Goal: Find specific page/section: Find specific page/section

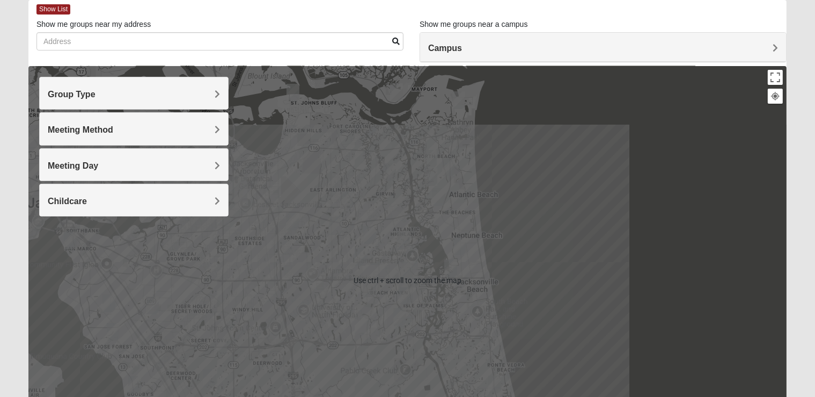
scroll to position [56, 0]
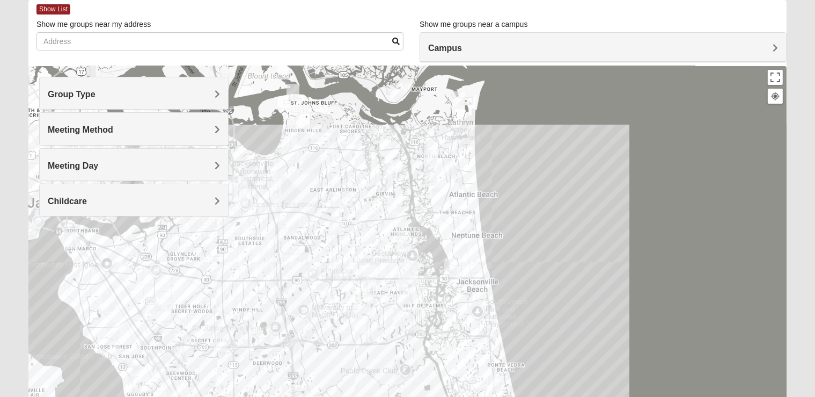
click at [220, 100] on div "Group Type" at bounding box center [134, 93] width 188 height 32
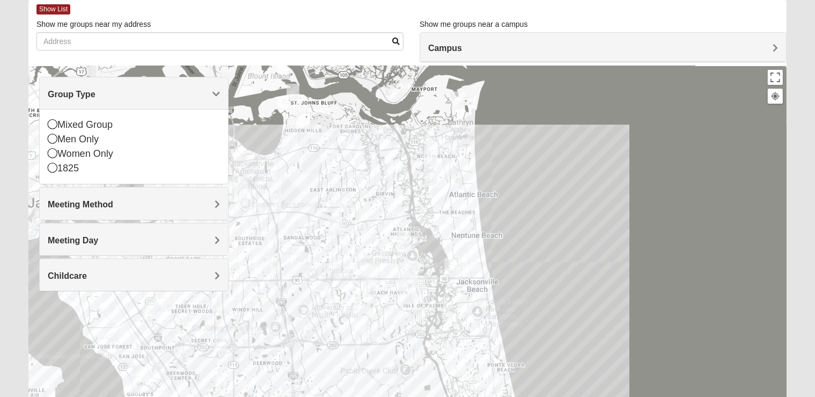
click at [246, 11] on div "Show List" at bounding box center [412, 9] width 750 height 19
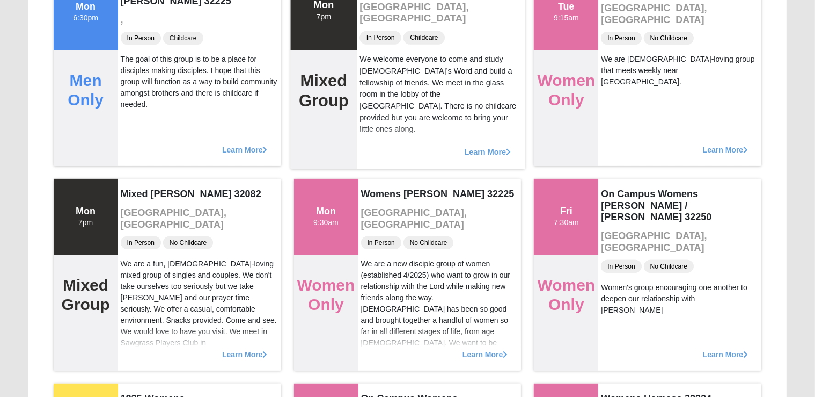
scroll to position [397, 0]
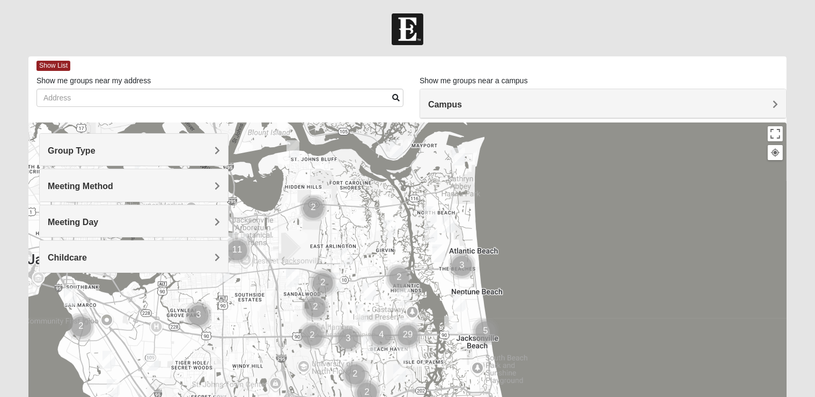
click at [752, 113] on div "Campus" at bounding box center [603, 103] width 366 height 29
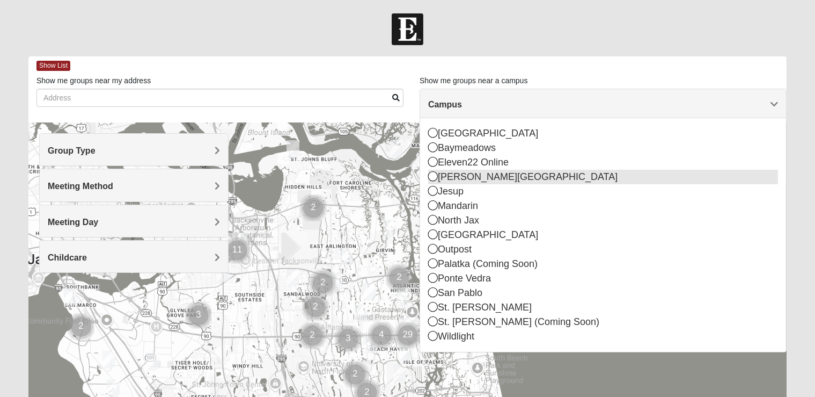
click at [436, 170] on div "[PERSON_NAME][GEOGRAPHIC_DATA]" at bounding box center [603, 177] width 350 height 14
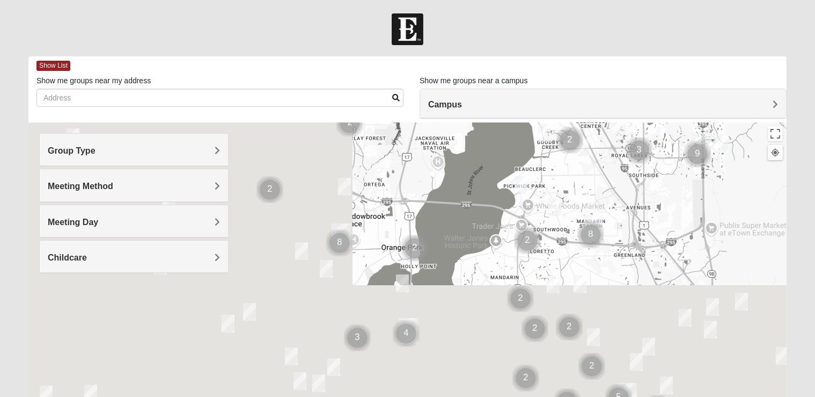
click at [431, 162] on div at bounding box center [407, 336] width 758 height 429
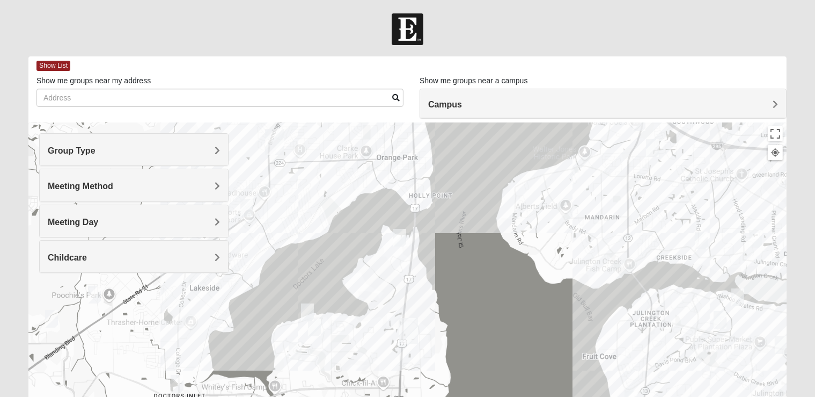
click at [493, 126] on div at bounding box center [407, 336] width 758 height 429
click at [492, 100] on h4 "Campus" at bounding box center [603, 104] width 350 height 10
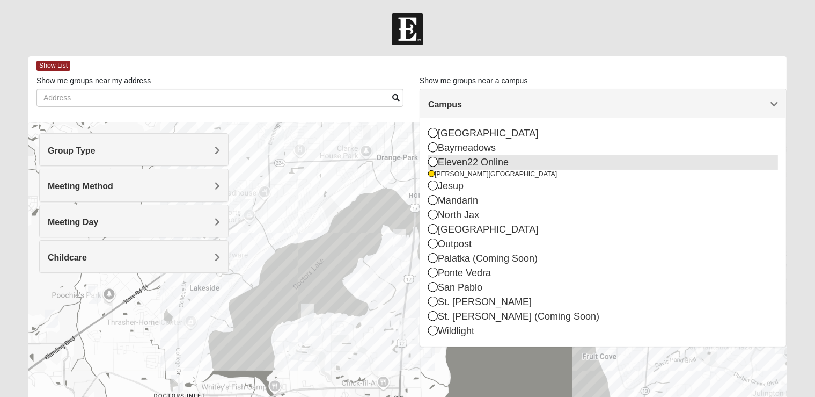
click at [431, 164] on icon at bounding box center [433, 162] width 10 height 10
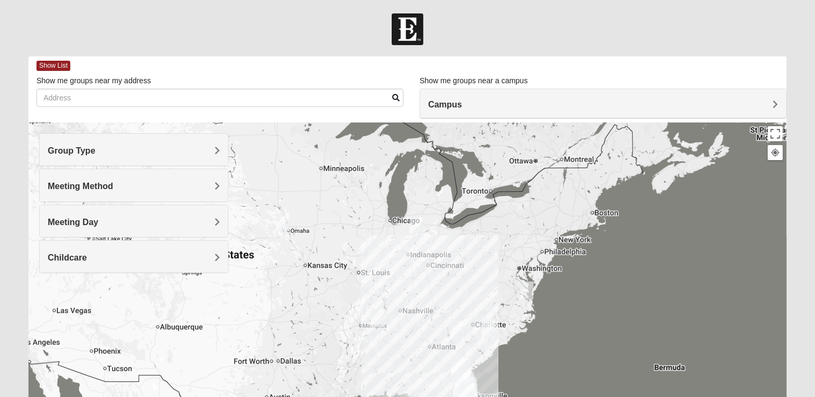
click at [517, 100] on h4 "Campus" at bounding box center [603, 104] width 350 height 10
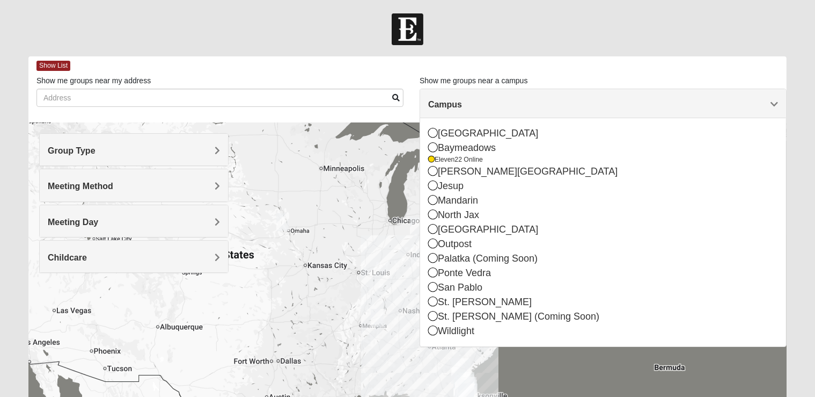
click at [502, 18] on div at bounding box center [407, 29] width 815 height 32
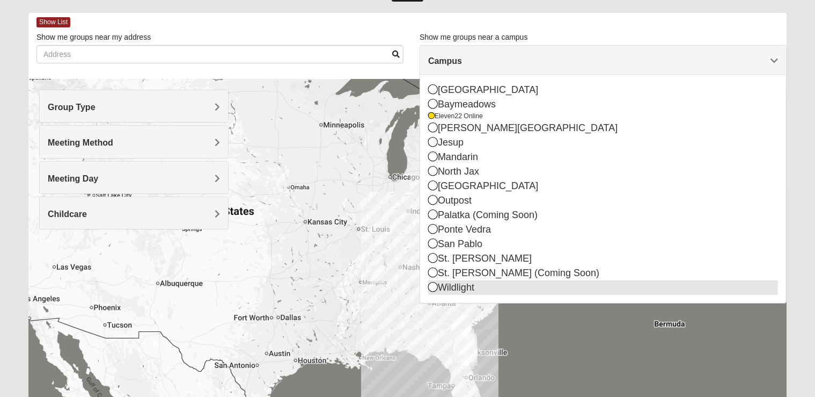
scroll to position [113, 0]
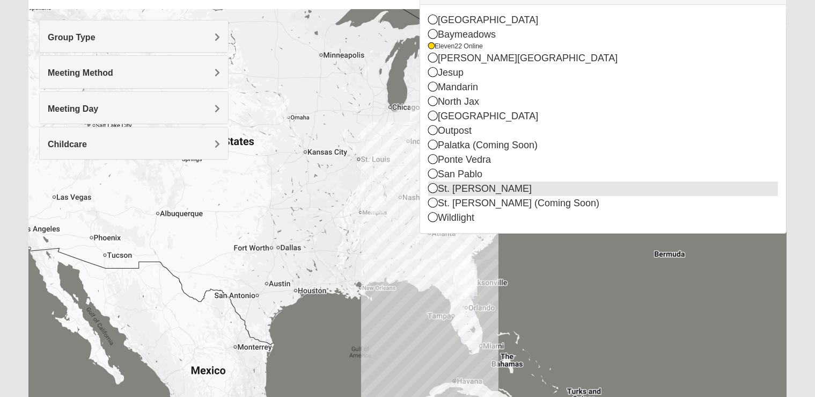
click at [433, 184] on icon at bounding box center [433, 188] width 10 height 10
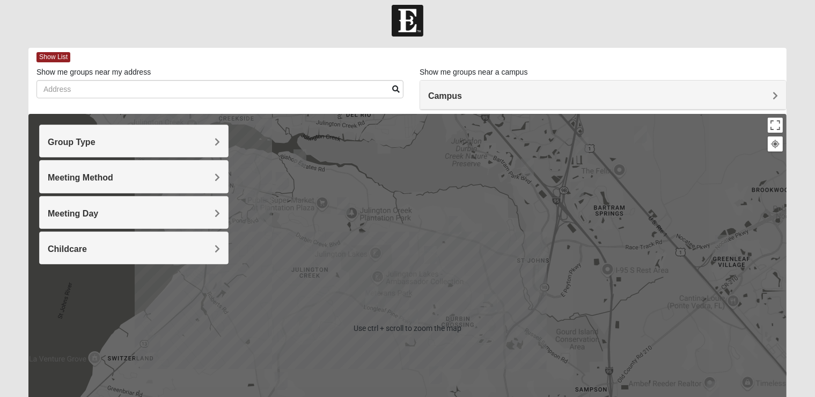
scroll to position [0, 0]
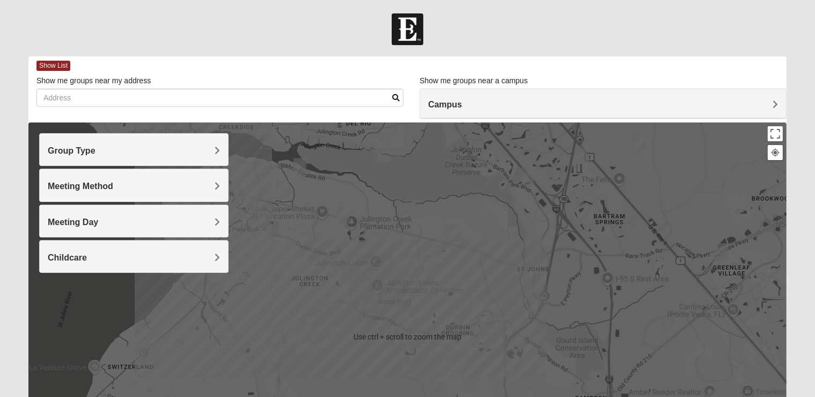
click at [599, 104] on h4 "Campus" at bounding box center [603, 104] width 350 height 10
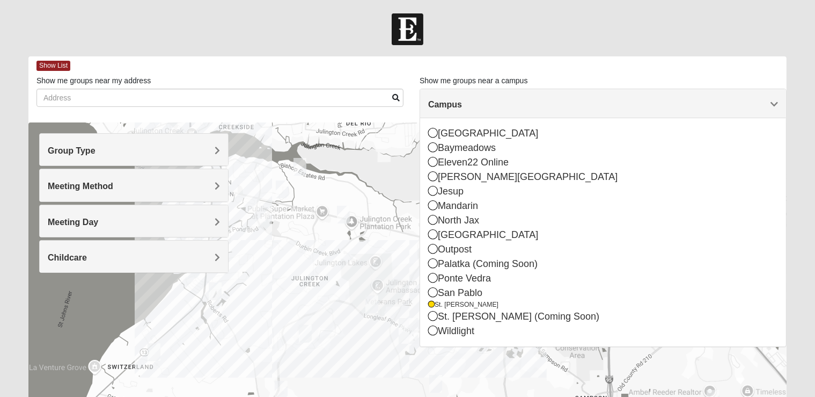
click at [113, 188] on span "Meeting Method" at bounding box center [80, 185] width 65 height 9
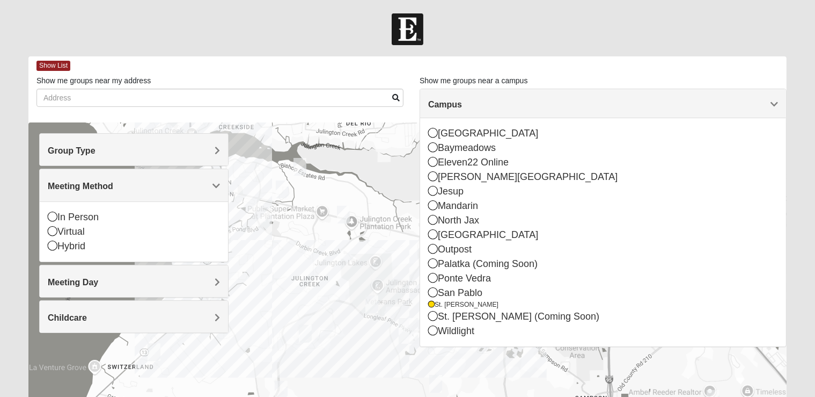
click at [216, 274] on div "Meeting Day" at bounding box center [134, 281] width 188 height 32
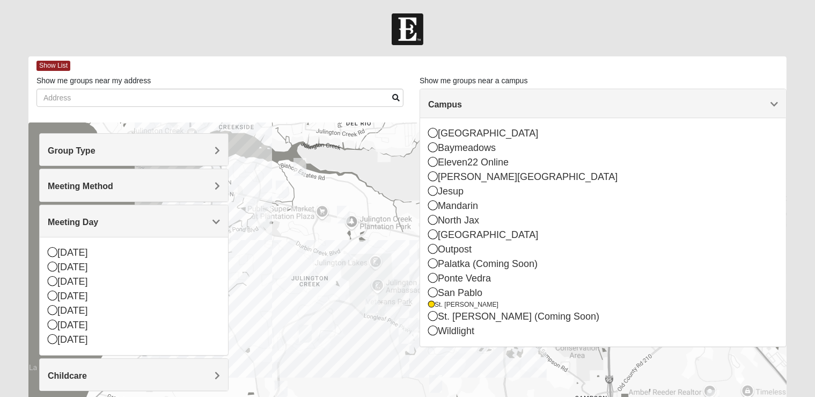
click at [227, 149] on div "Group Type" at bounding box center [134, 150] width 188 height 32
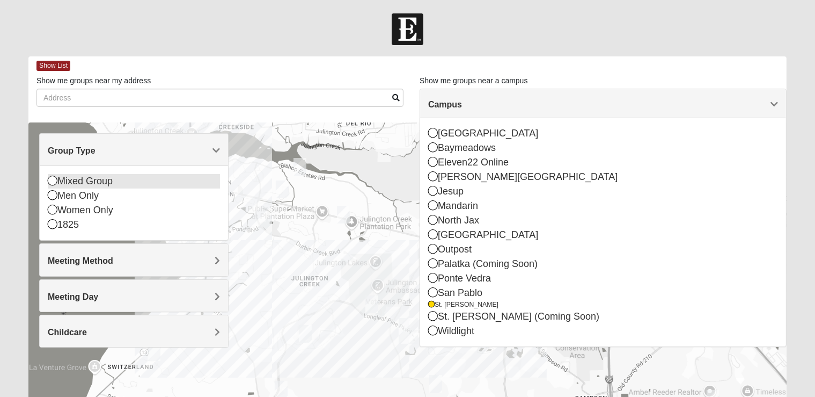
click at [111, 180] on div "Mixed Group" at bounding box center [134, 181] width 172 height 14
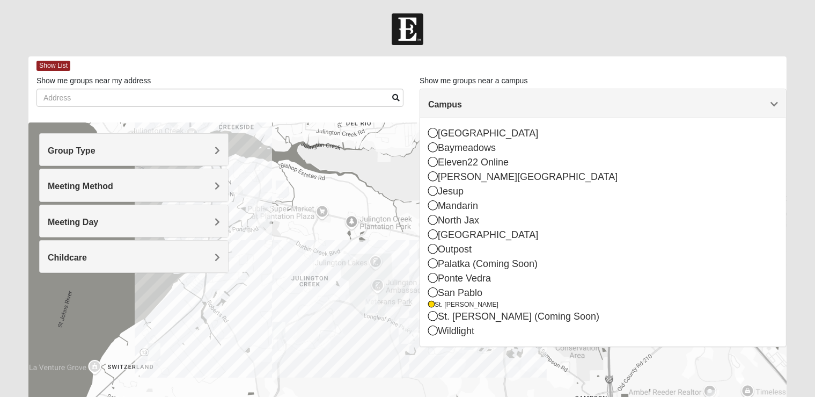
click at [214, 157] on div "Group Type" at bounding box center [134, 150] width 188 height 32
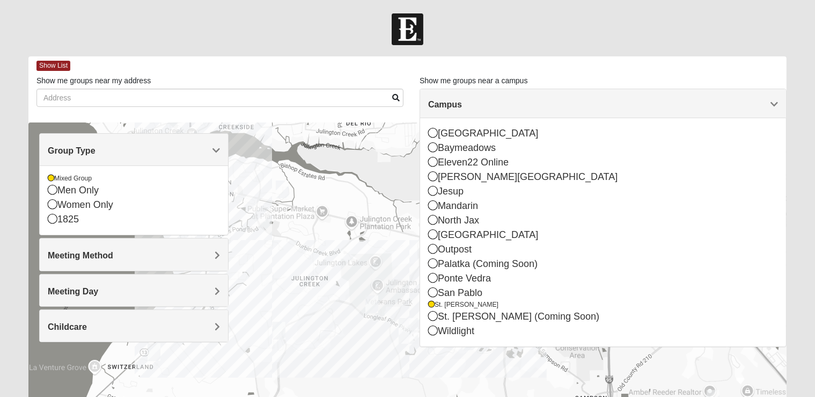
click at [401, 101] on div at bounding box center [220, 98] width 367 height 18
click at [393, 100] on span at bounding box center [396, 98] width 8 height 8
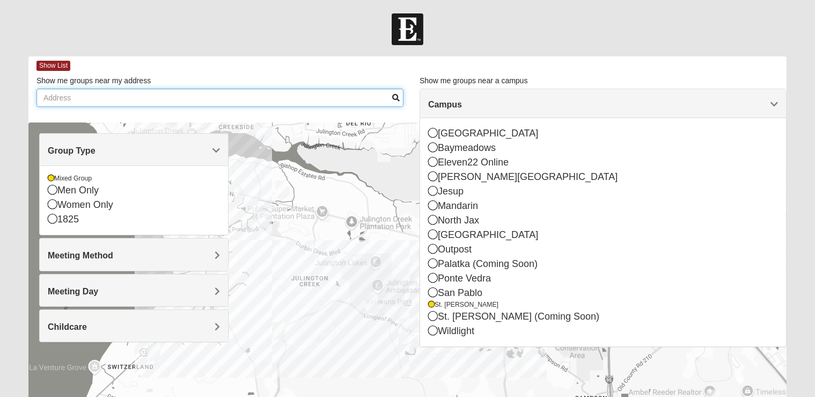
click at [281, 97] on input "Show me groups near my address" at bounding box center [220, 98] width 367 height 18
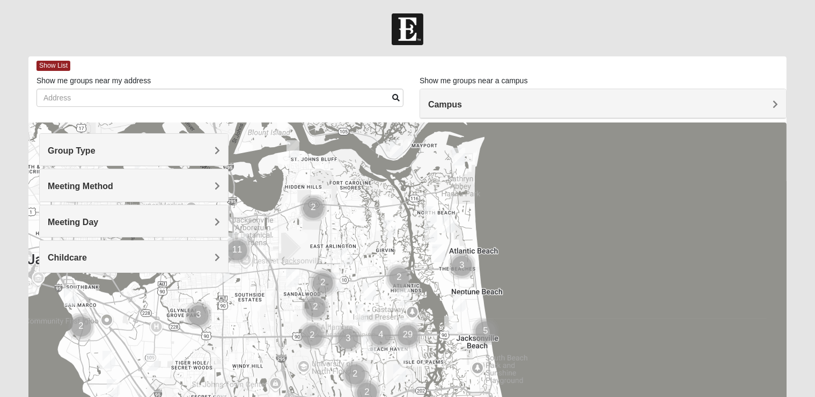
click at [476, 100] on h4 "Campus" at bounding box center [603, 104] width 350 height 10
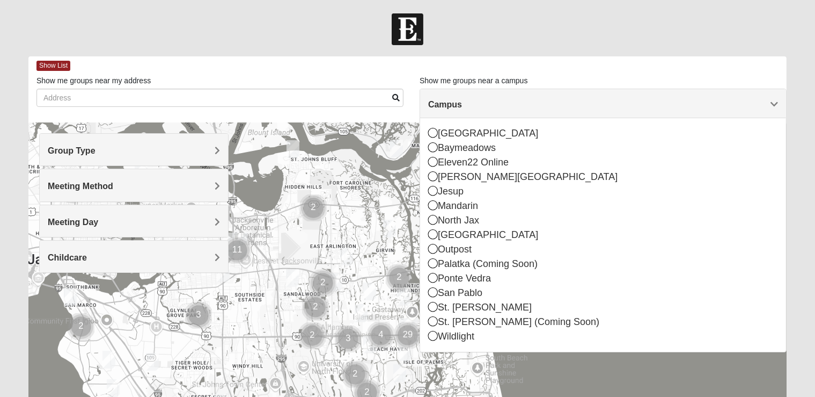
drag, startPoint x: 435, startPoint y: 306, endPoint x: 416, endPoint y: 299, distance: 20.0
click at [434, 306] on icon at bounding box center [433, 307] width 10 height 10
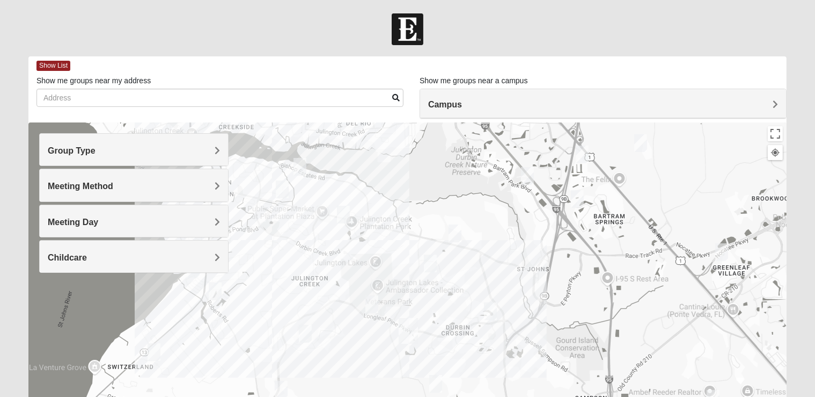
click at [210, 144] on div "Group Type" at bounding box center [134, 150] width 188 height 32
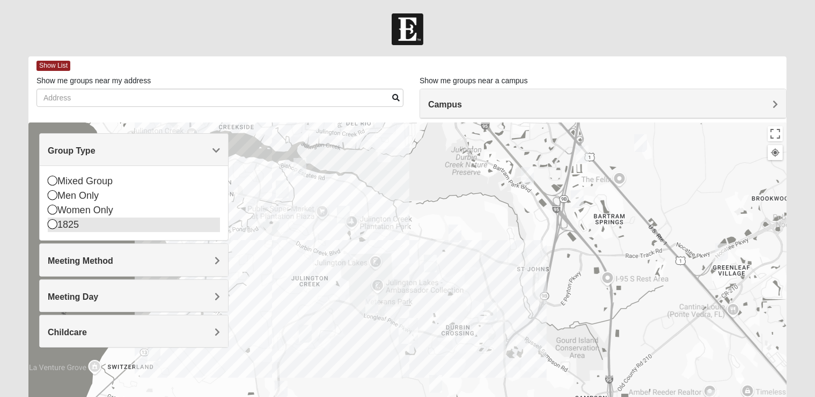
click at [54, 225] on icon at bounding box center [53, 224] width 10 height 10
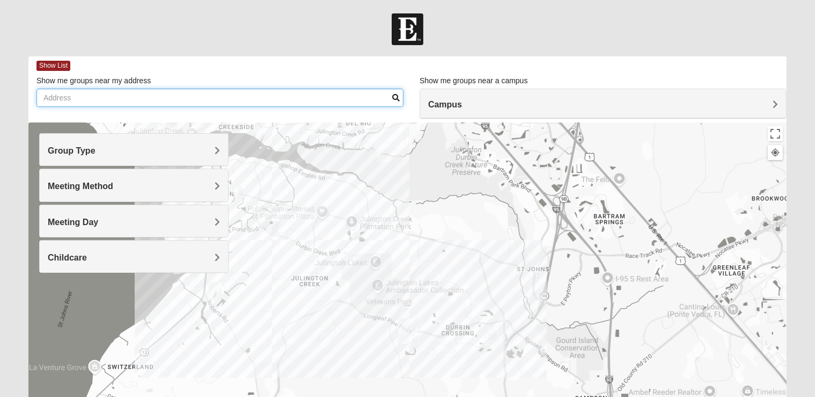
click at [186, 103] on input "Show me groups near my address" at bounding box center [220, 98] width 367 height 18
type input "3"
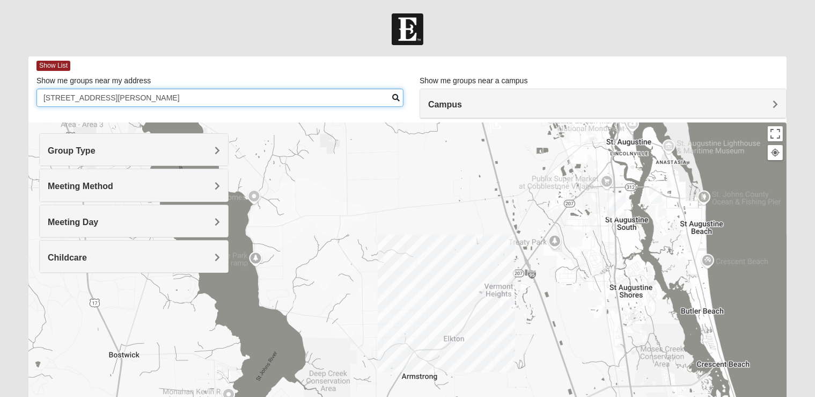
type input "5105 st ambrose church road"
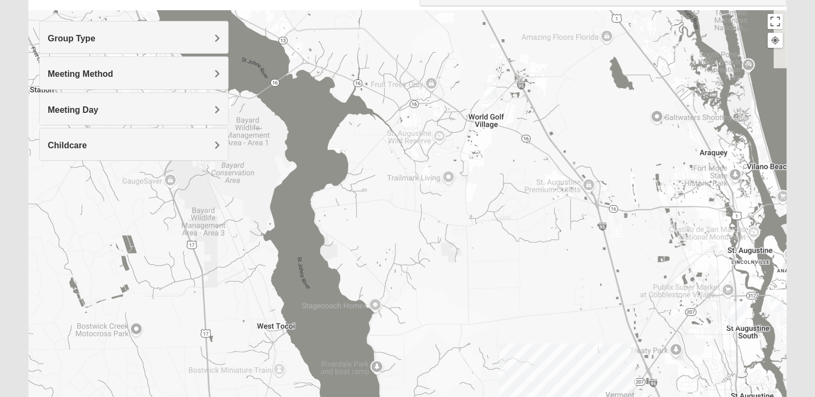
scroll to position [194, 0]
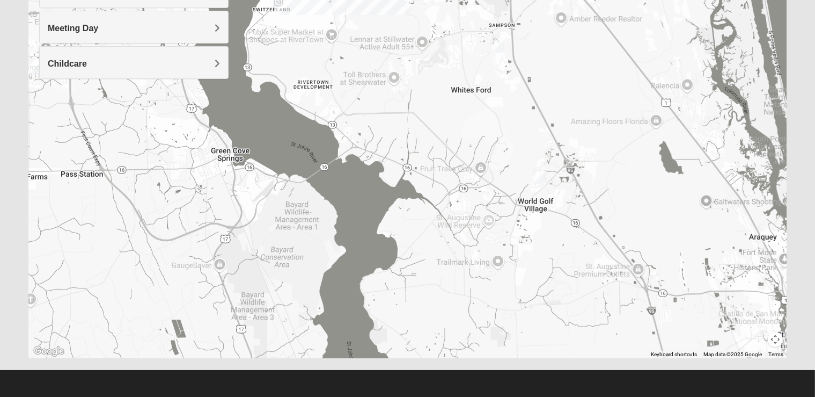
drag, startPoint x: 469, startPoint y: 193, endPoint x: 645, endPoint y: 418, distance: 286.0
click at [645, 358] on div "Use ctrl + scroll to zoom the map" at bounding box center [407, 143] width 758 height 429
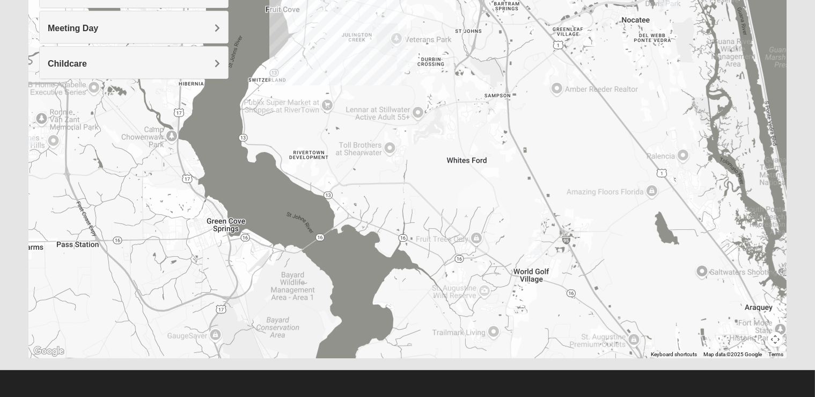
drag, startPoint x: 538, startPoint y: 224, endPoint x: 534, endPoint y: 298, distance: 74.2
click at [534, 298] on div at bounding box center [407, 143] width 758 height 429
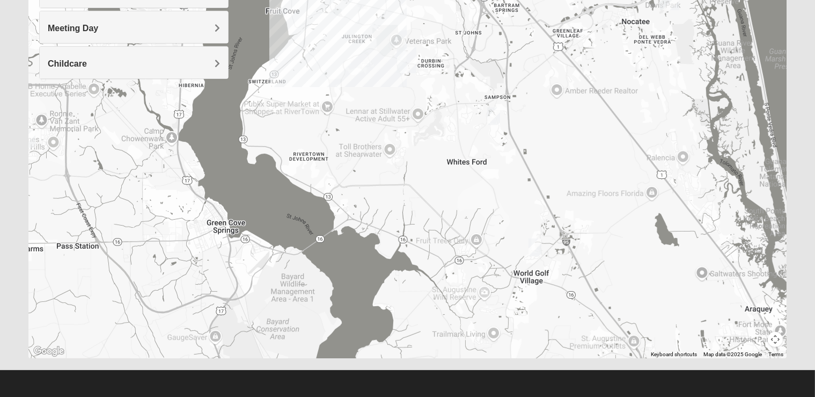
click at [413, 55] on img "St. Johns" at bounding box center [407, 60] width 28 height 34
click at [410, 57] on img "St. Johns" at bounding box center [407, 60] width 28 height 34
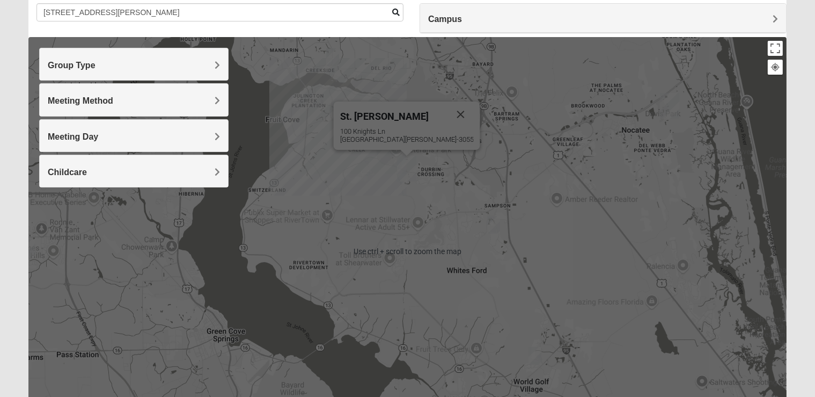
scroll to position [81, 0]
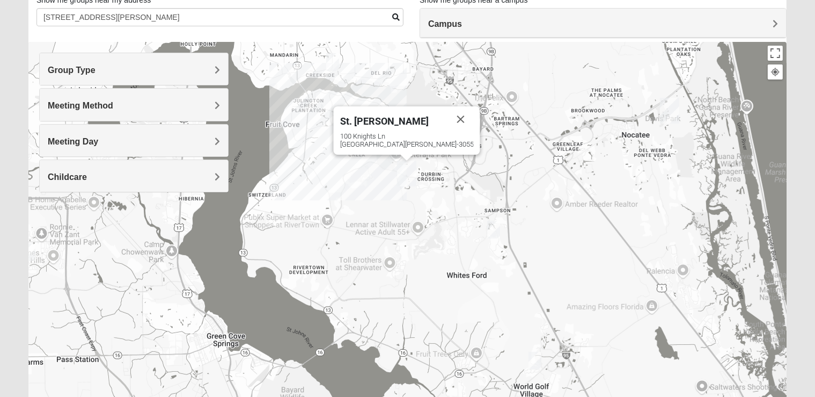
click at [381, 131] on div "St. [PERSON_NAME]" at bounding box center [394, 119] width 108 height 26
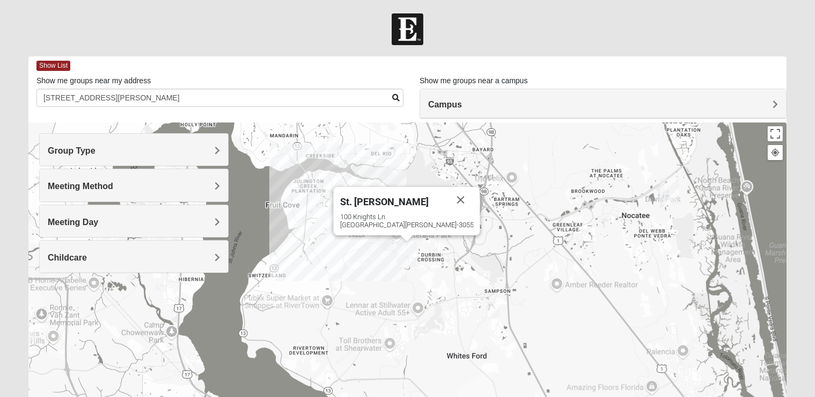
click at [398, 205] on span "St. [PERSON_NAME]" at bounding box center [384, 201] width 89 height 11
